Goal: Browse casually

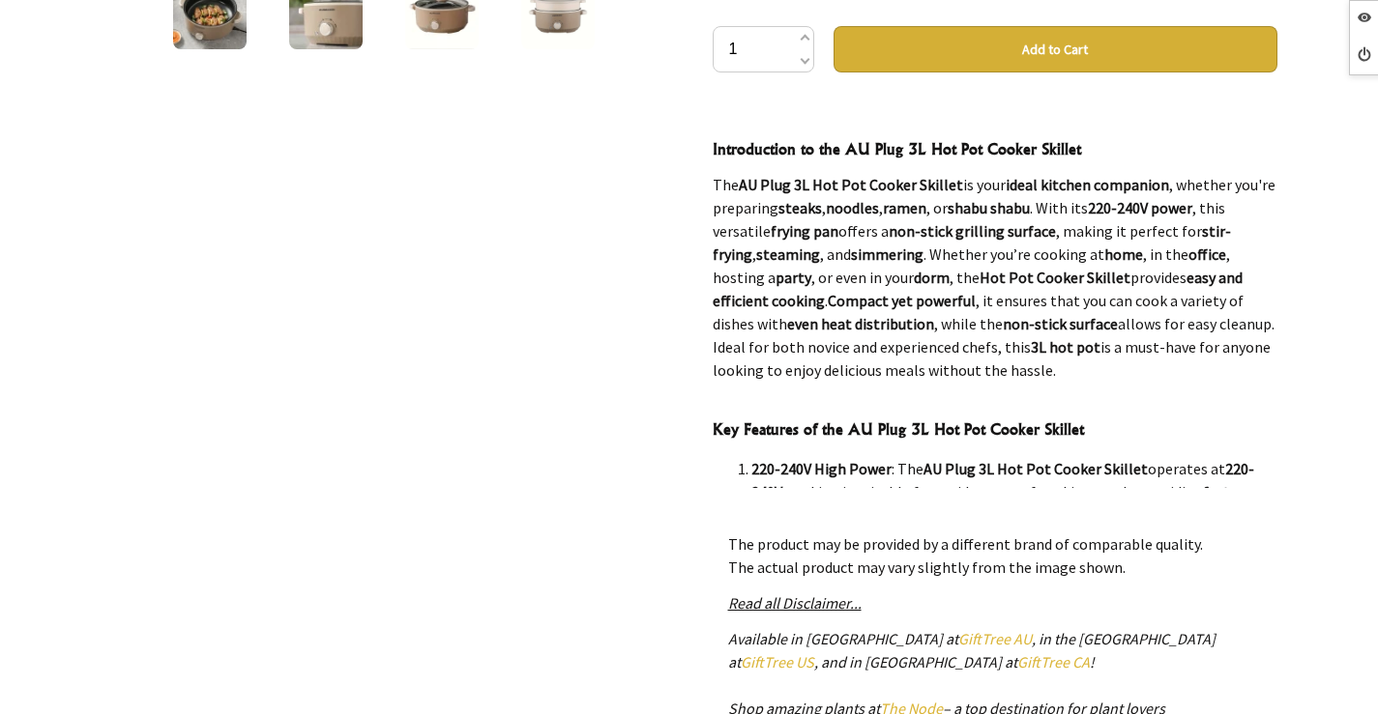
scroll to position [193, 0]
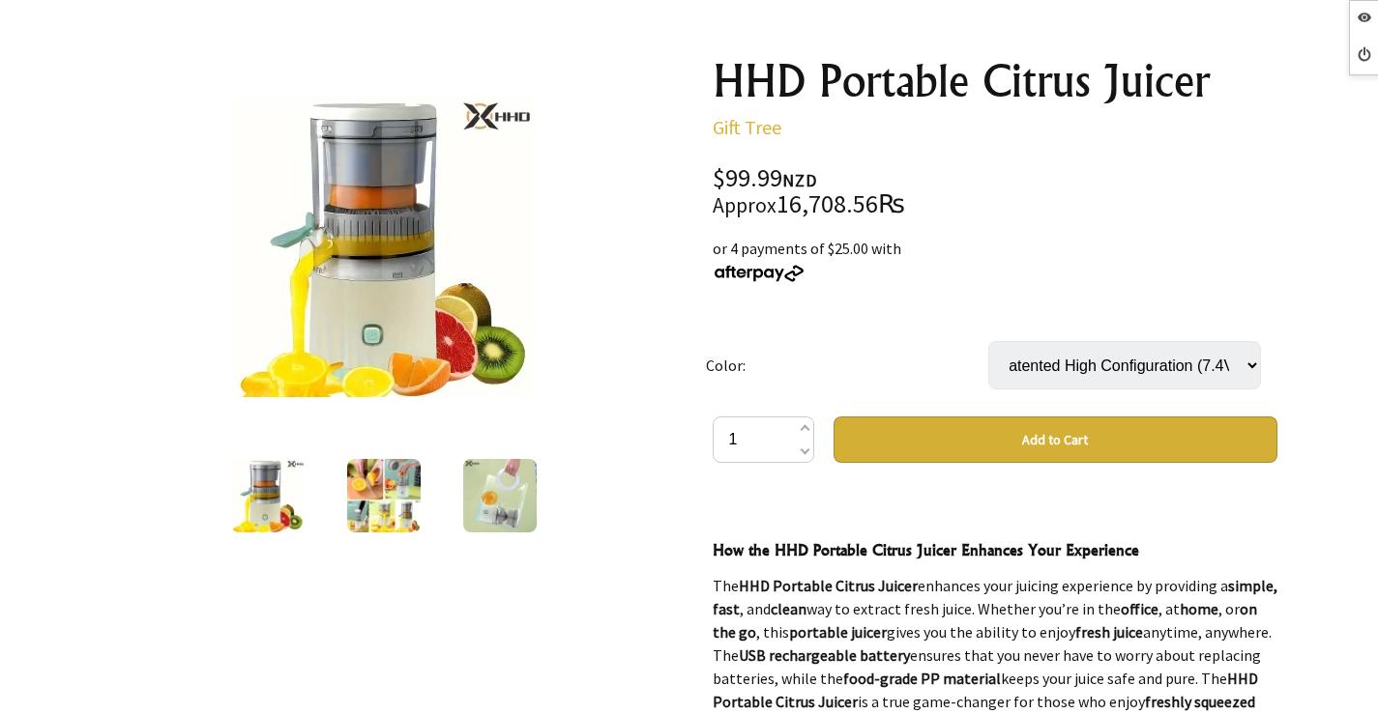
scroll to position [580, 0]
